Goal: Information Seeking & Learning: Check status

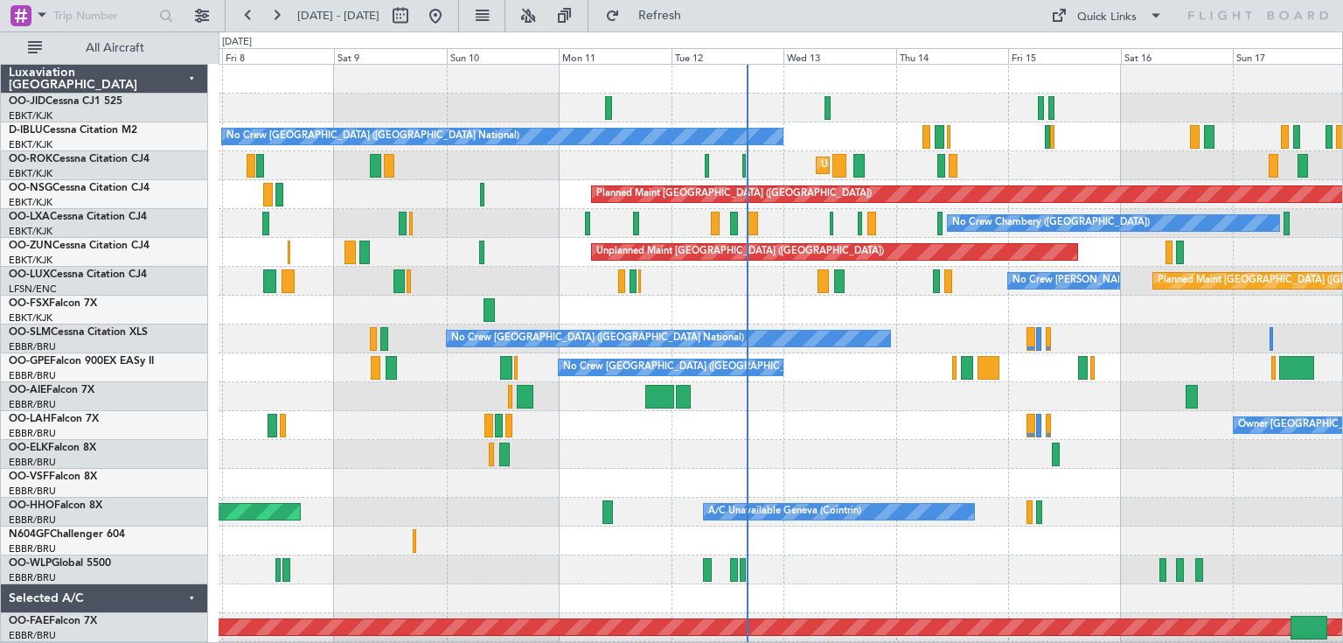
click at [906, 380] on div "No Crew [GEOGRAPHIC_DATA] ([GEOGRAPHIC_DATA] National)" at bounding box center [781, 367] width 1124 height 29
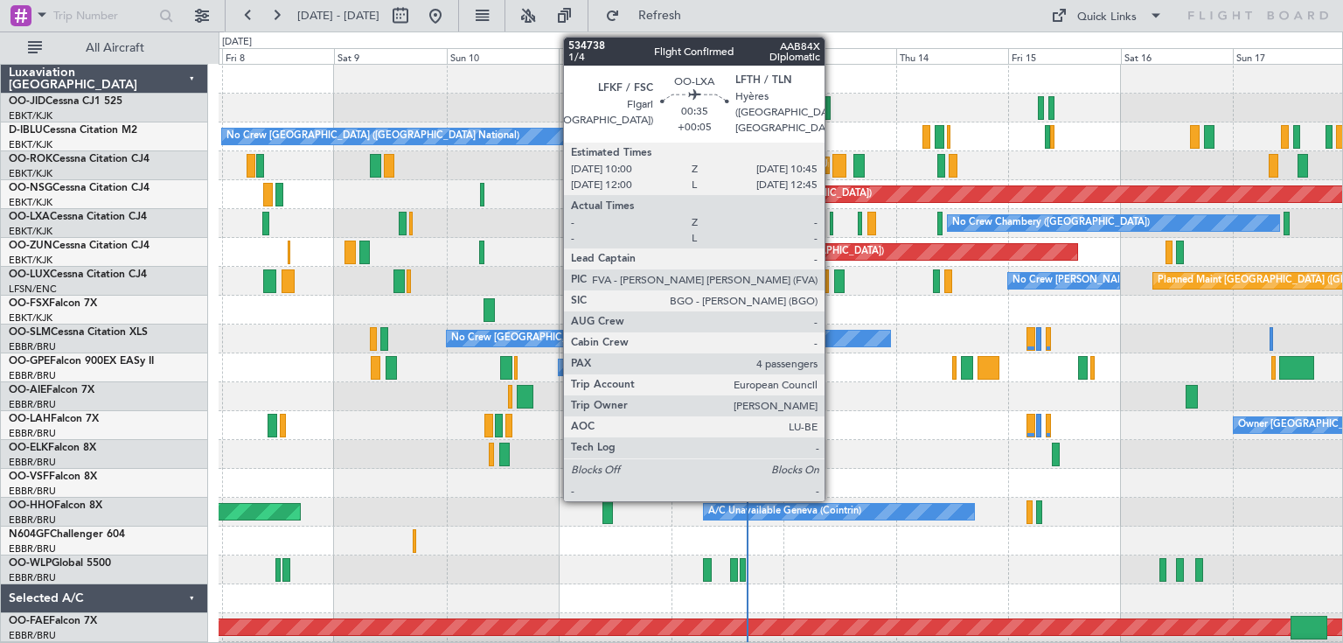
click at [833, 220] on div at bounding box center [832, 224] width 4 height 24
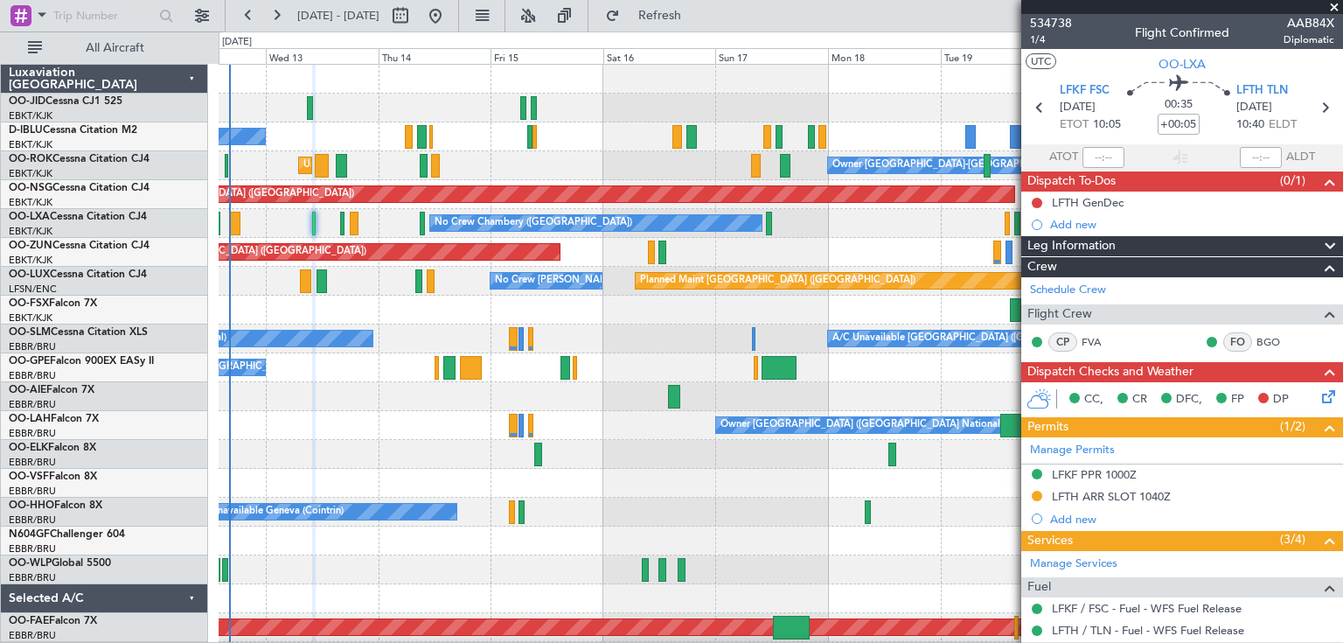
click at [381, 276] on div "No Crew [GEOGRAPHIC_DATA] ([GEOGRAPHIC_DATA] National) Unplanned Maint [GEOGRAP…" at bounding box center [781, 411] width 1124 height 693
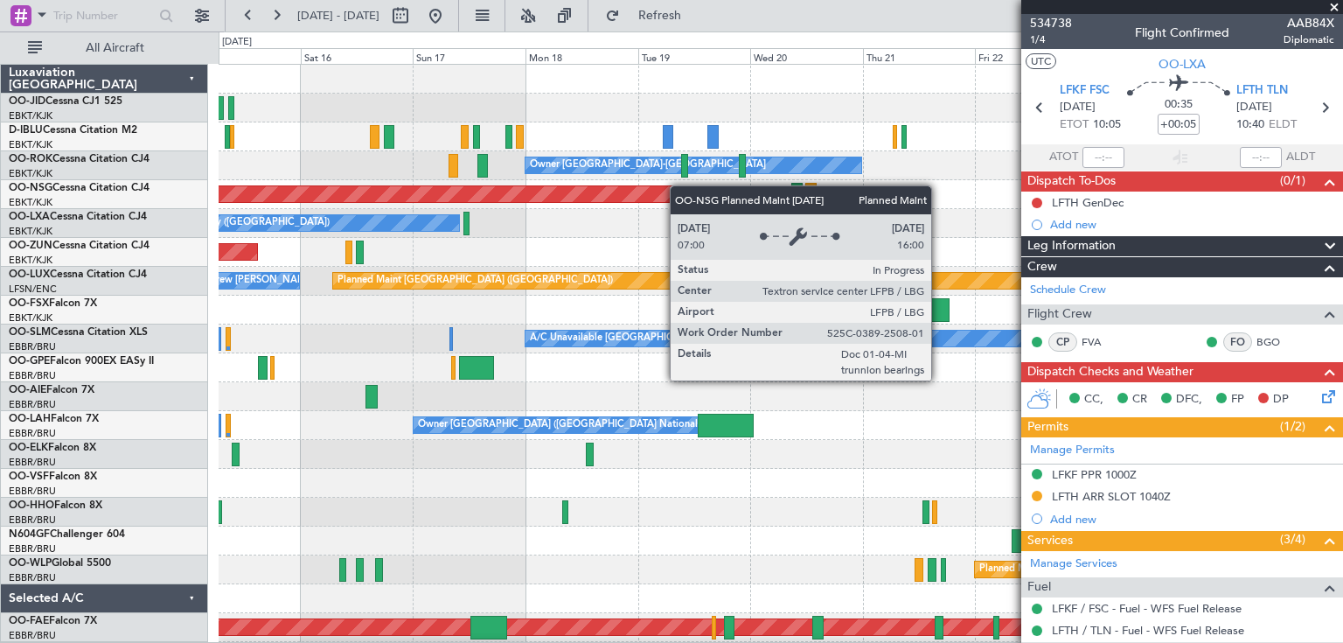
click at [643, 191] on div "No Crew [GEOGRAPHIC_DATA] ([GEOGRAPHIC_DATA] National) Owner [GEOGRAPHIC_DATA]-…" at bounding box center [781, 411] width 1124 height 693
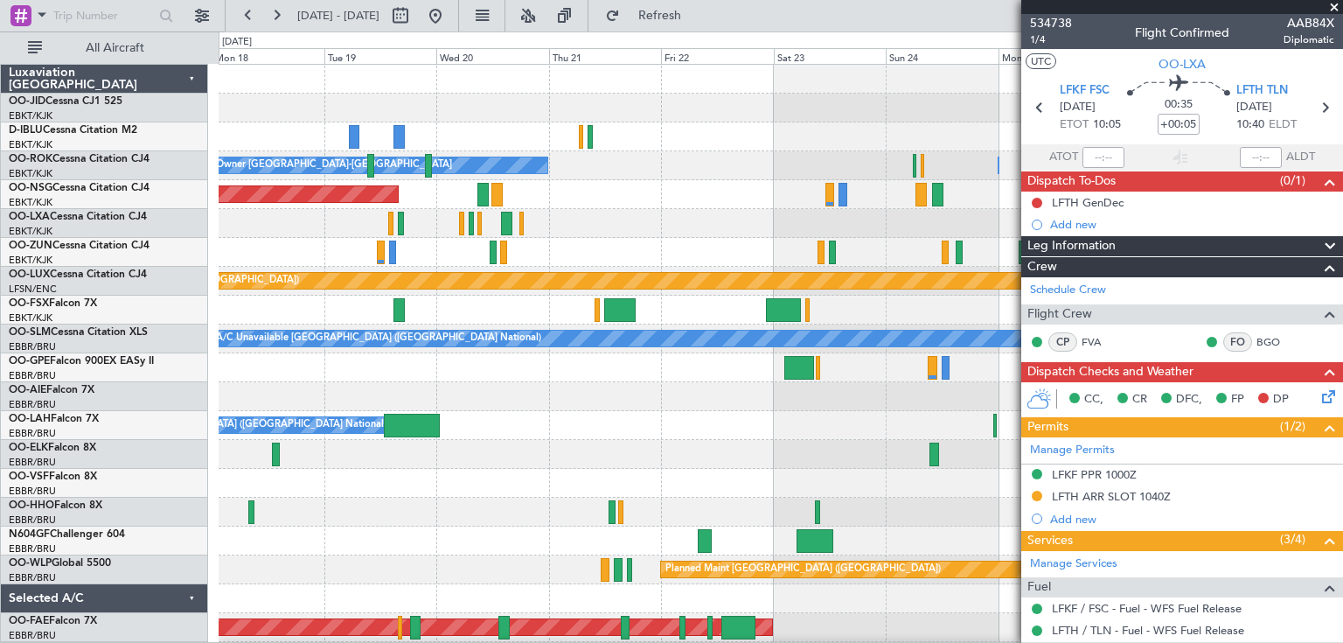
click at [530, 256] on div "Owner [GEOGRAPHIC_DATA]-[GEOGRAPHIC_DATA] Owner [GEOGRAPHIC_DATA]-[GEOGRAPHIC_D…" at bounding box center [781, 368] width 1124 height 606
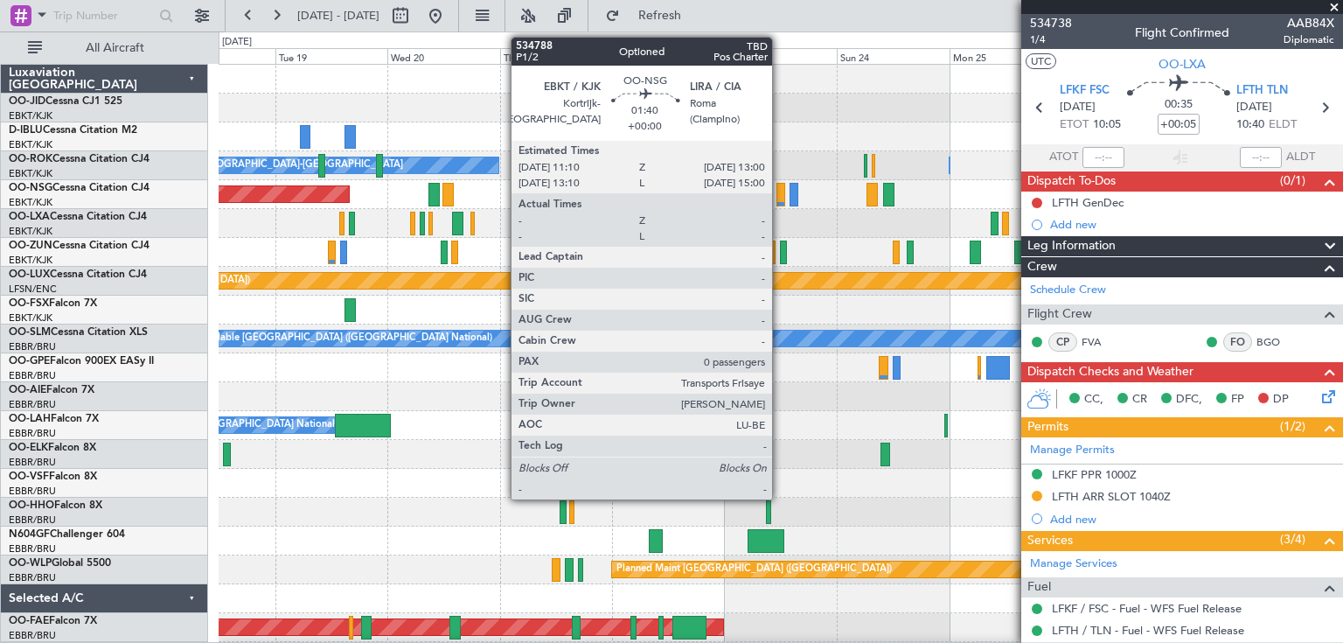
click at [756, 213] on div "Owner [GEOGRAPHIC_DATA]-[GEOGRAPHIC_DATA] Owner [GEOGRAPHIC_DATA]-[GEOGRAPHIC_D…" at bounding box center [781, 368] width 1124 height 606
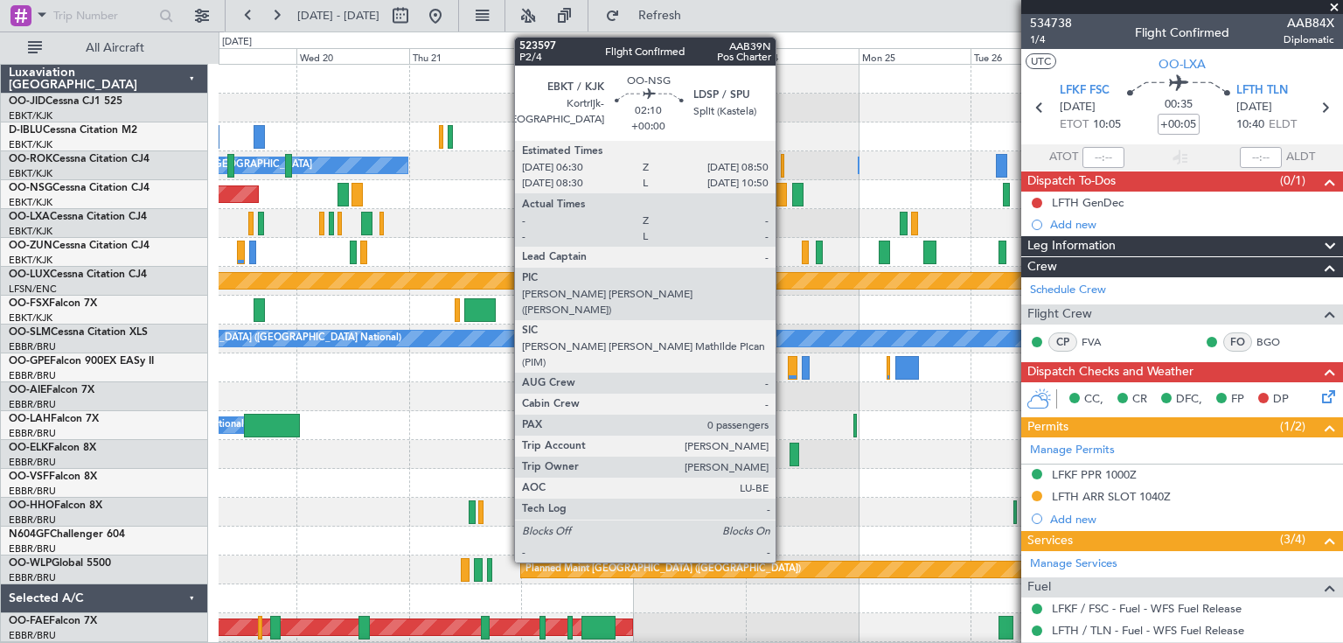
click at [576, 236] on div "Owner [GEOGRAPHIC_DATA]-[GEOGRAPHIC_DATA] Owner [GEOGRAPHIC_DATA]-[GEOGRAPHIC_D…" at bounding box center [781, 397] width 1124 height 664
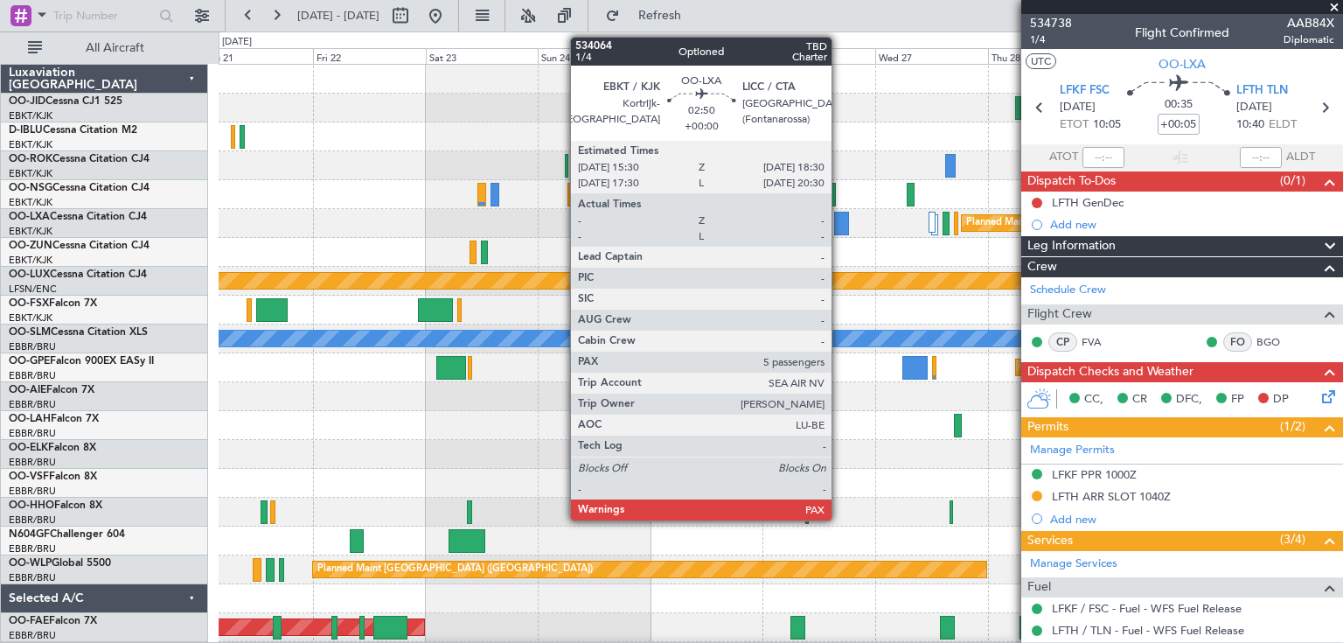
click at [649, 231] on div "Planned Maint [GEOGRAPHIC_DATA] ([GEOGRAPHIC_DATA] National)" at bounding box center [781, 223] width 1124 height 29
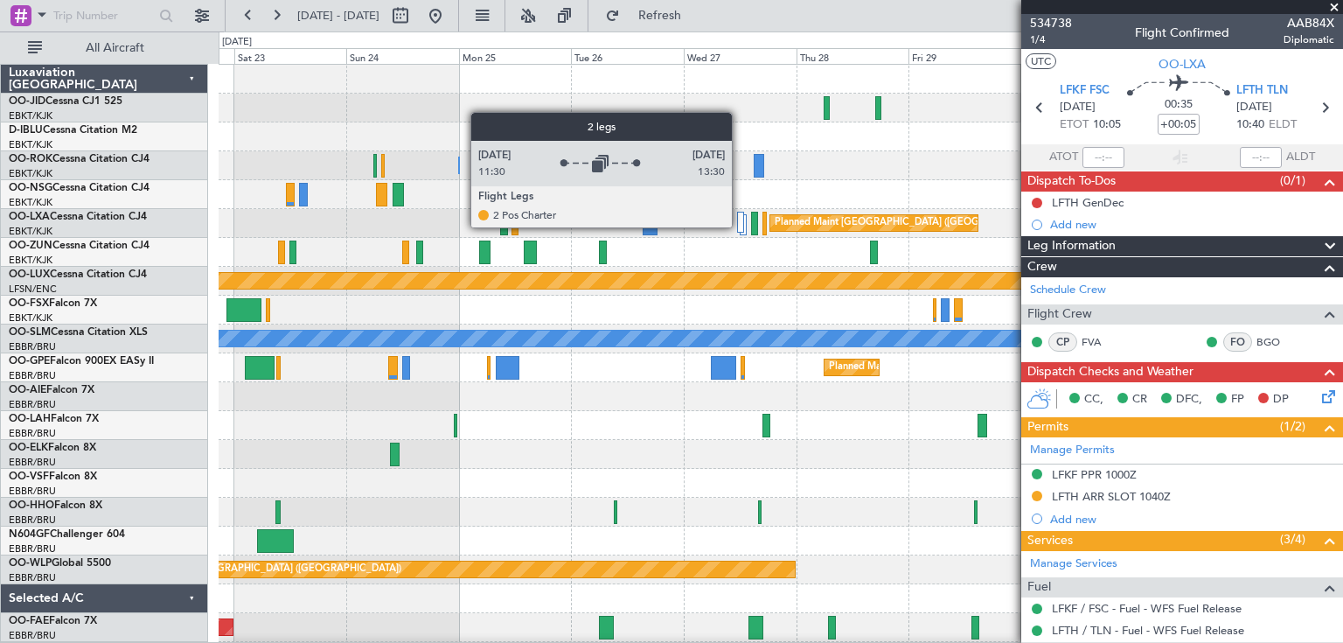
click at [741, 227] on div at bounding box center [740, 222] width 7 height 21
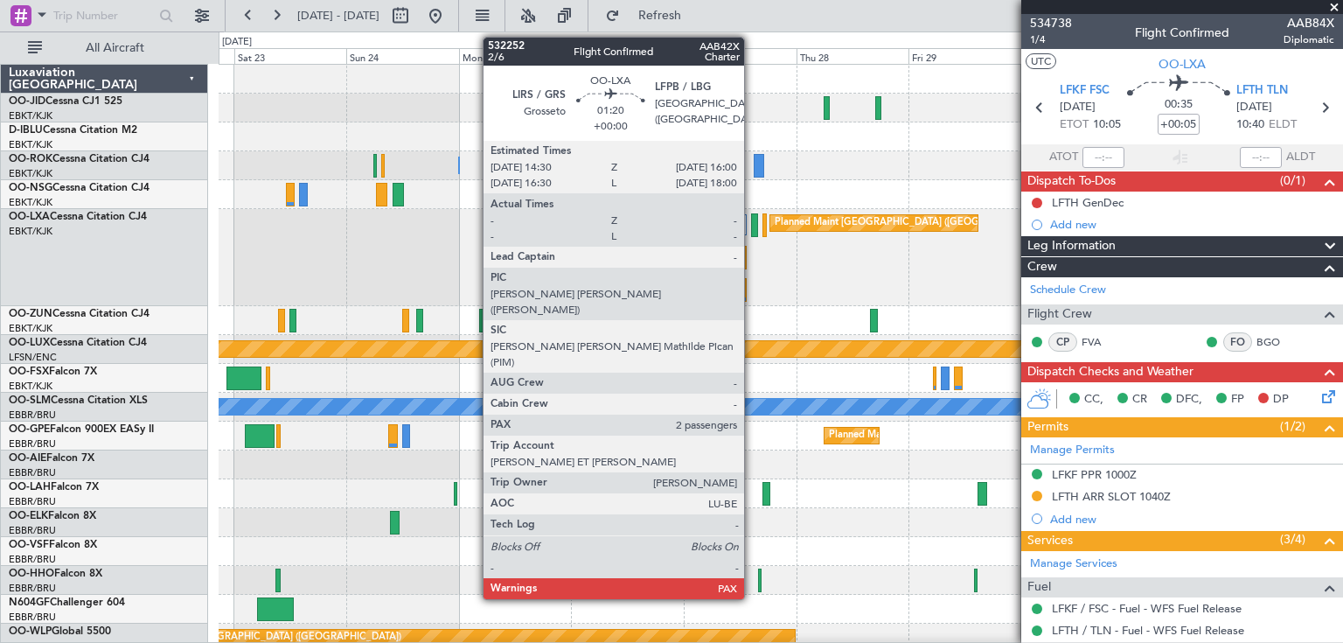
click at [525, 264] on div "Planned Maint [GEOGRAPHIC_DATA] ([GEOGRAPHIC_DATA] National)" at bounding box center [781, 257] width 1124 height 97
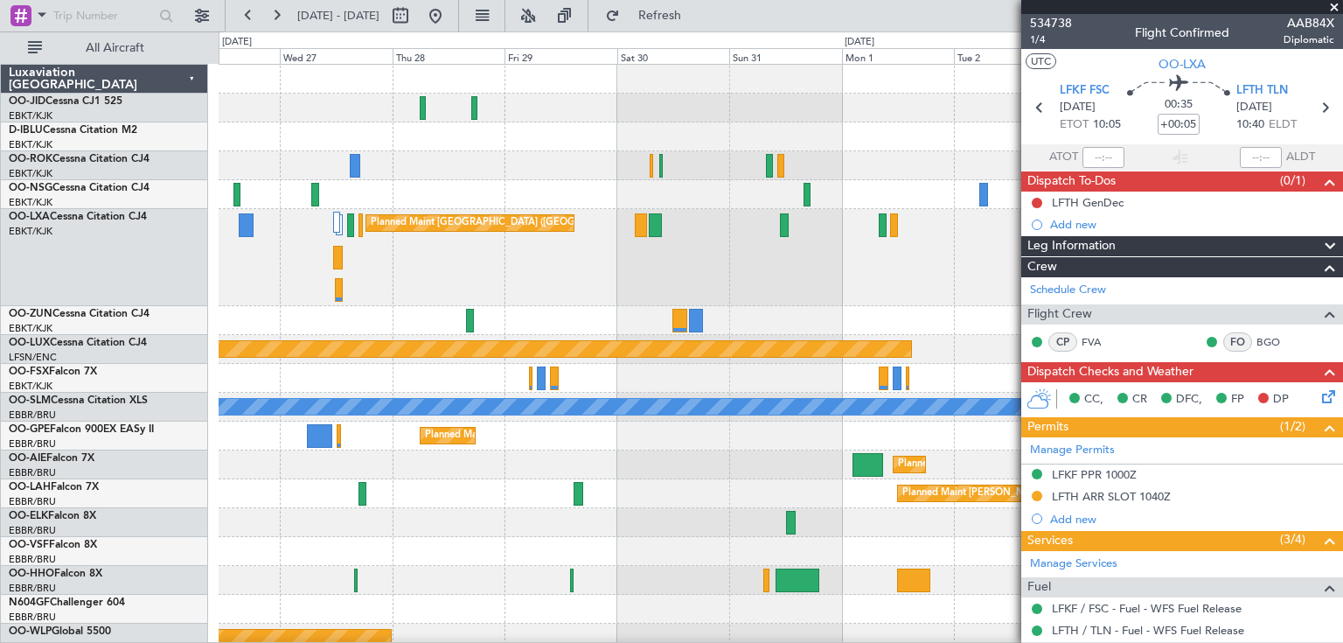
click at [344, 277] on div "Planned Maint [GEOGRAPHIC_DATA] ([GEOGRAPHIC_DATA] National)" at bounding box center [781, 257] width 1124 height 97
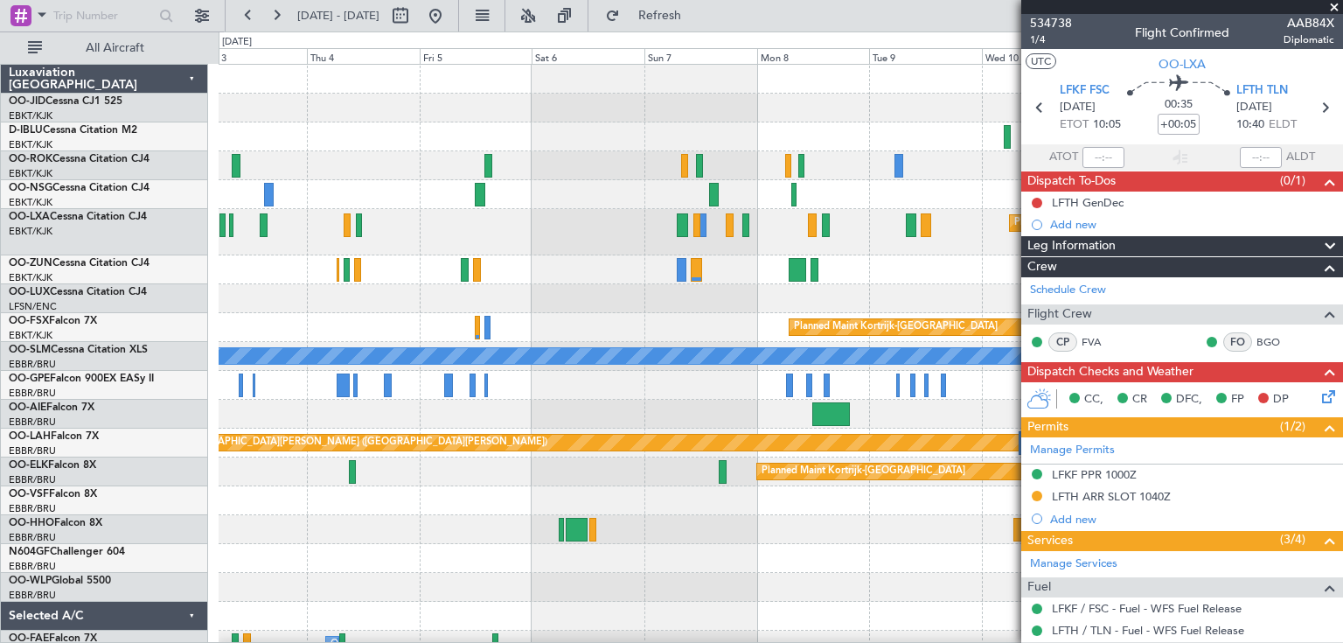
click at [350, 206] on div "Planned Maint Kortrijk-[GEOGRAPHIC_DATA] Planned Maint [GEOGRAPHIC_DATA] ([GEOG…" at bounding box center [781, 405] width 1124 height 681
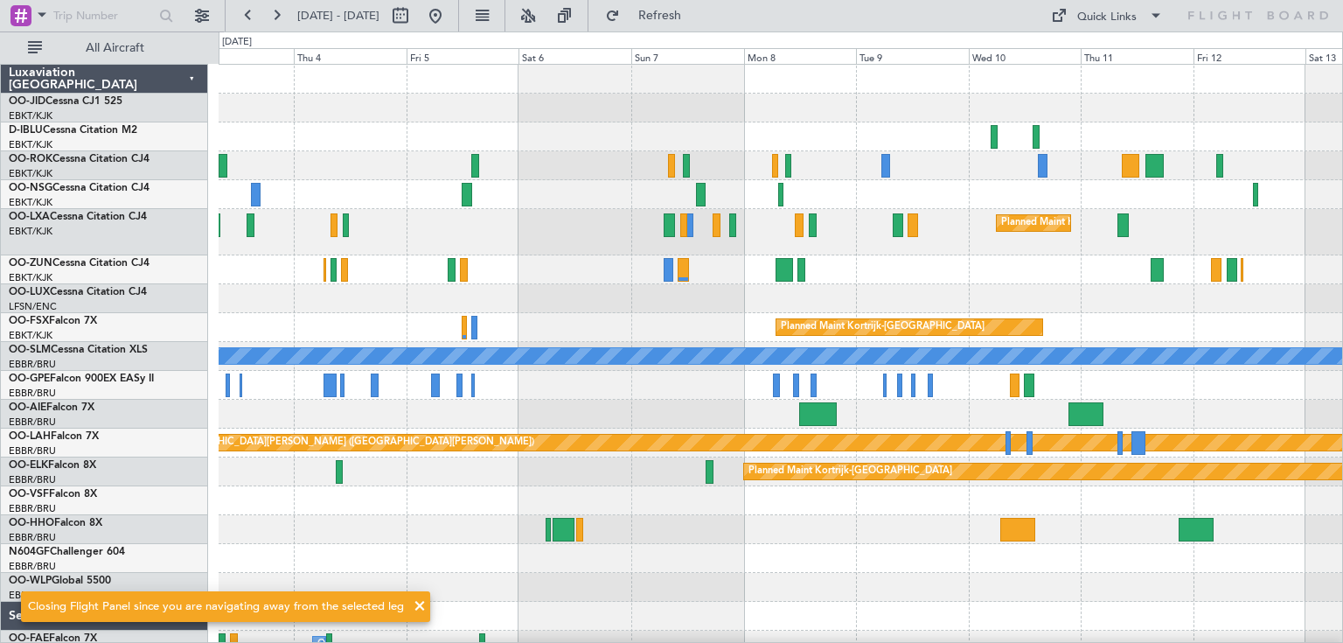
click at [722, 231] on div "Planned Maint Kortrijk-[GEOGRAPHIC_DATA]" at bounding box center [781, 232] width 1124 height 46
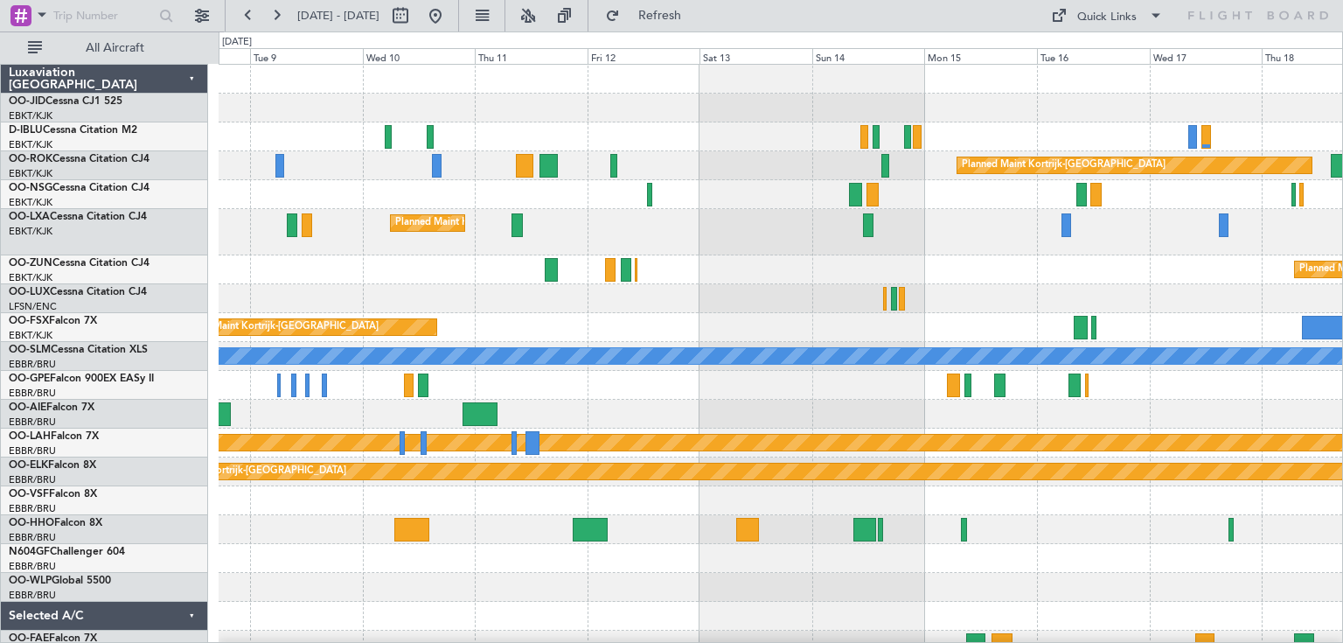
click at [749, 280] on div "Planned Maint Kortrijk-[GEOGRAPHIC_DATA] Planned Maint [GEOGRAPHIC_DATA]-[GEOGR…" at bounding box center [781, 377] width 1124 height 624
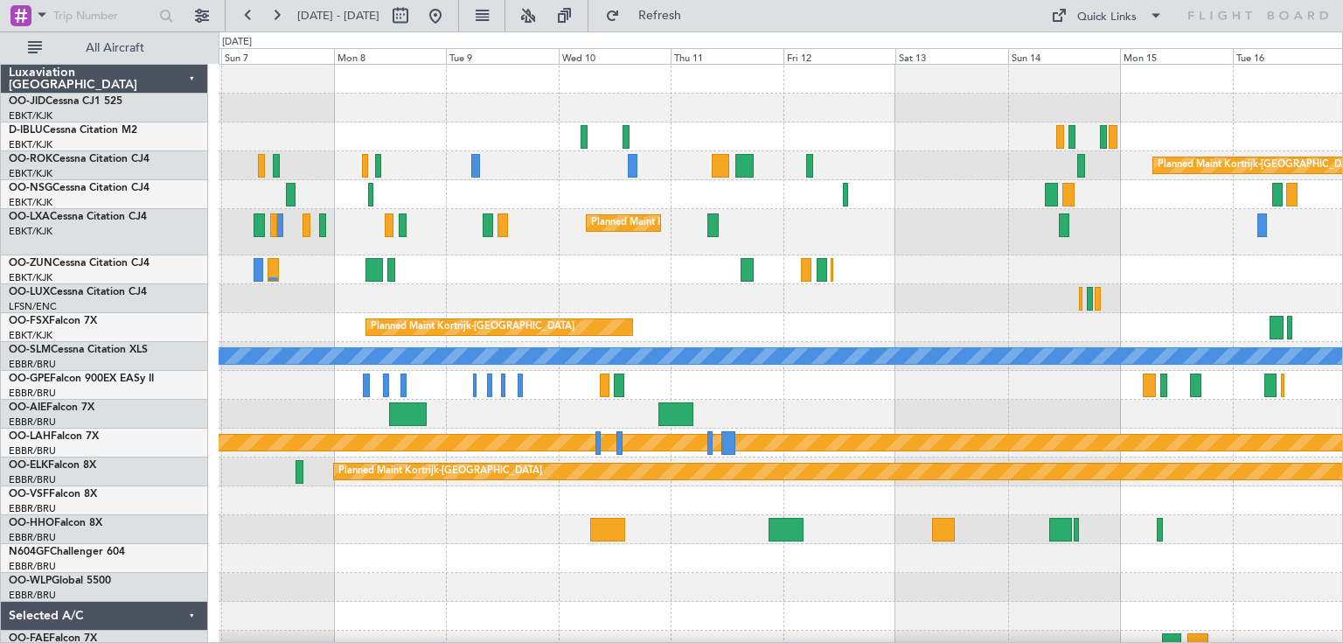
click at [660, 223] on div "Planned Maint Kortrijk-[GEOGRAPHIC_DATA]" at bounding box center [623, 223] width 73 height 16
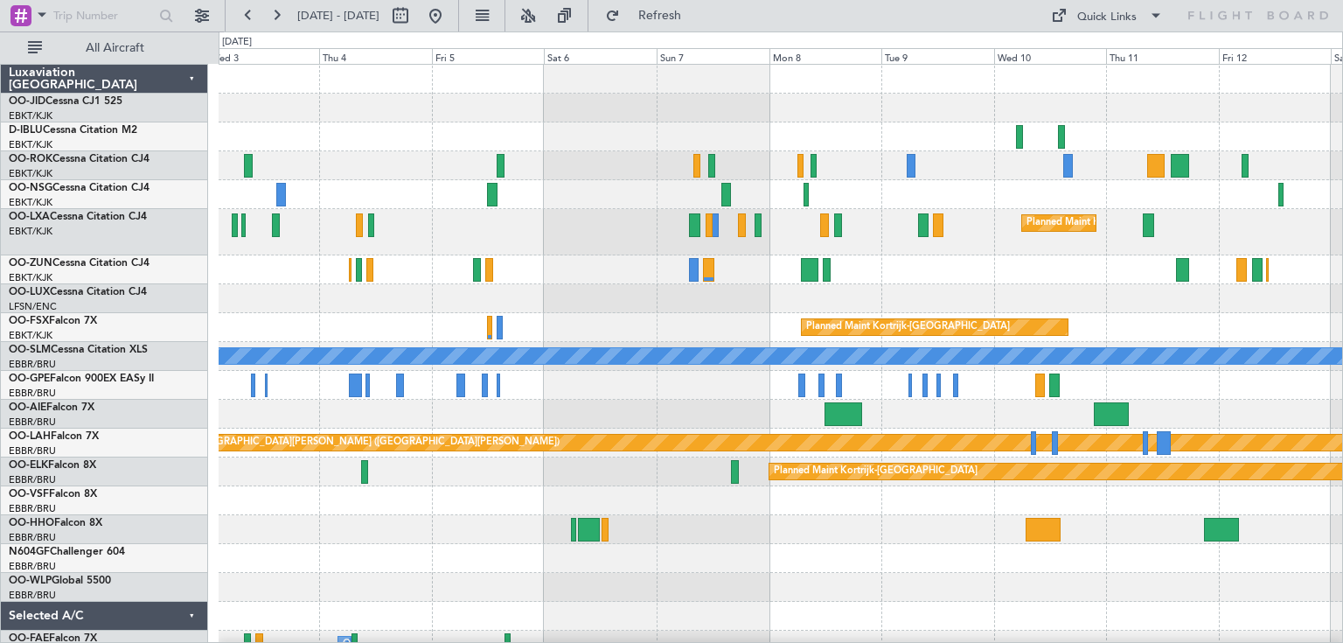
click at [700, 216] on div "Planned Maint Kortrijk-[GEOGRAPHIC_DATA]" at bounding box center [781, 232] width 1124 height 46
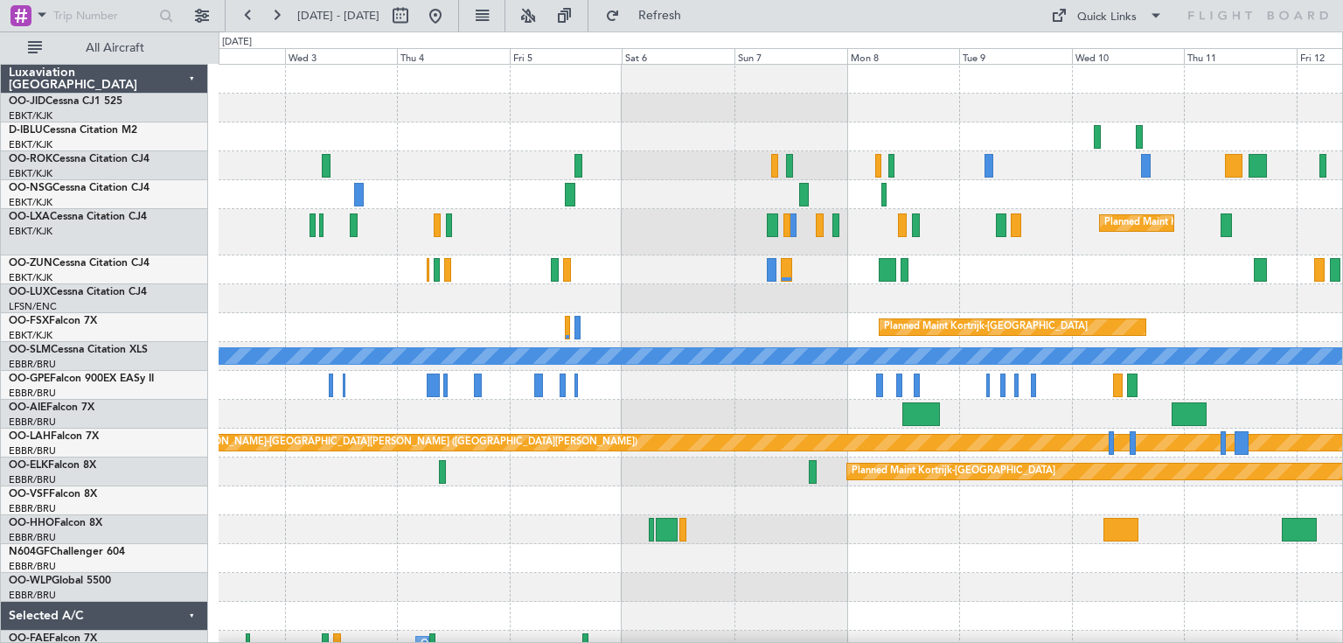
click at [889, 215] on div "Planned Maint Kortrijk-[GEOGRAPHIC_DATA] Planned Maint [GEOGRAPHIC_DATA] ([GEOG…" at bounding box center [781, 405] width 1124 height 681
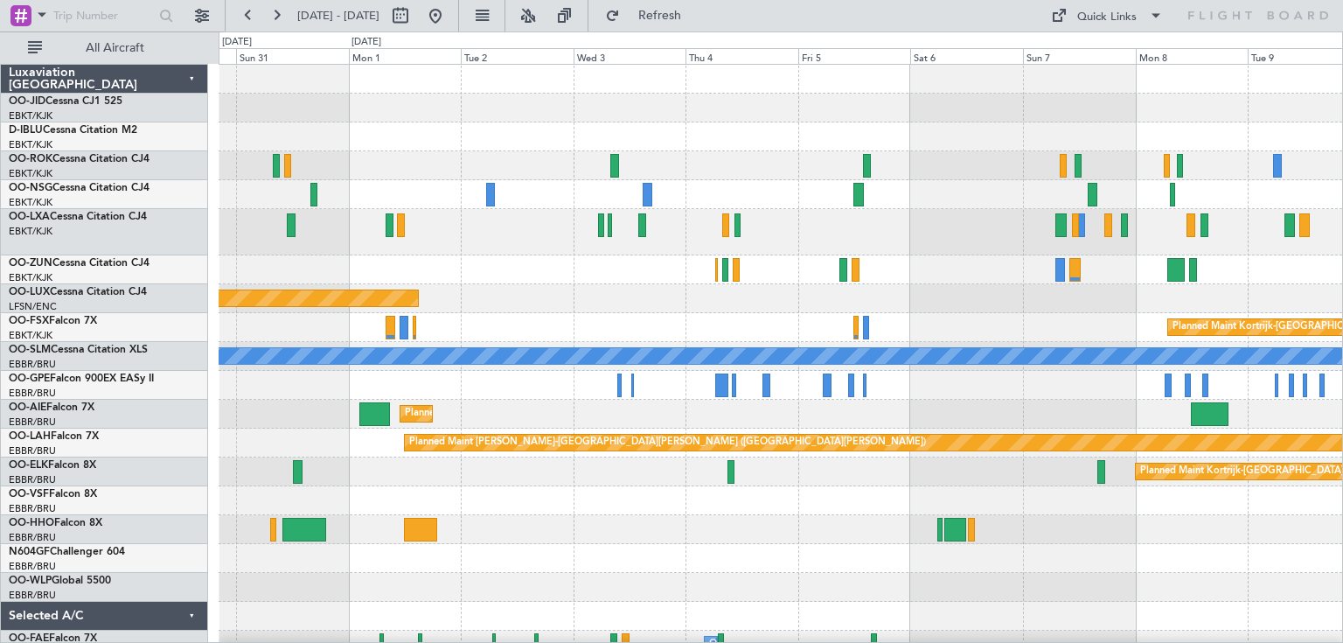
click at [731, 218] on div "Planned Maint Kortrijk-[GEOGRAPHIC_DATA] Planned Maint [GEOGRAPHIC_DATA] ([GEOG…" at bounding box center [781, 232] width 1124 height 46
